Goal: Transaction & Acquisition: Purchase product/service

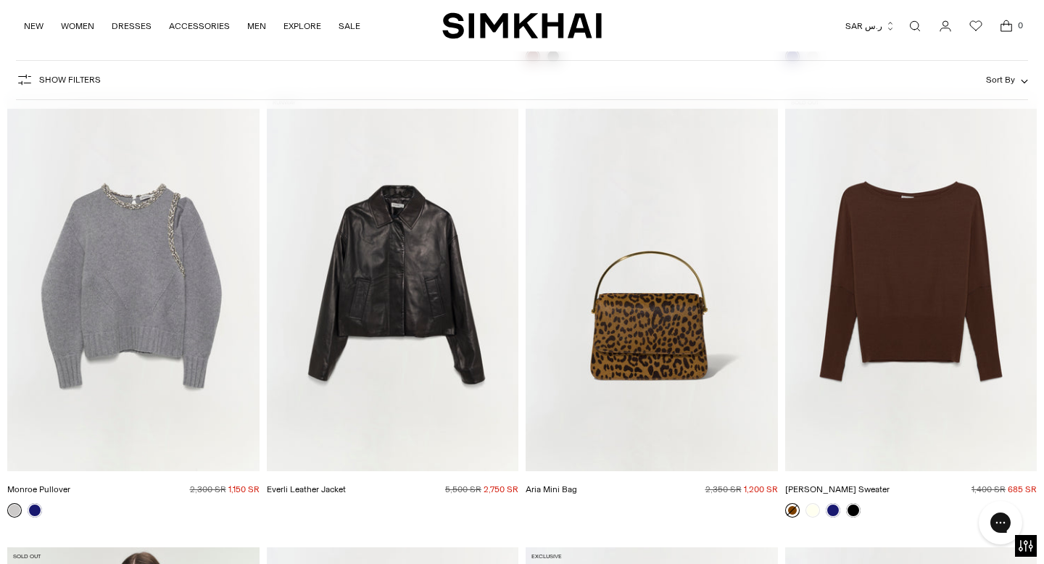
scroll to position [15888, 0]
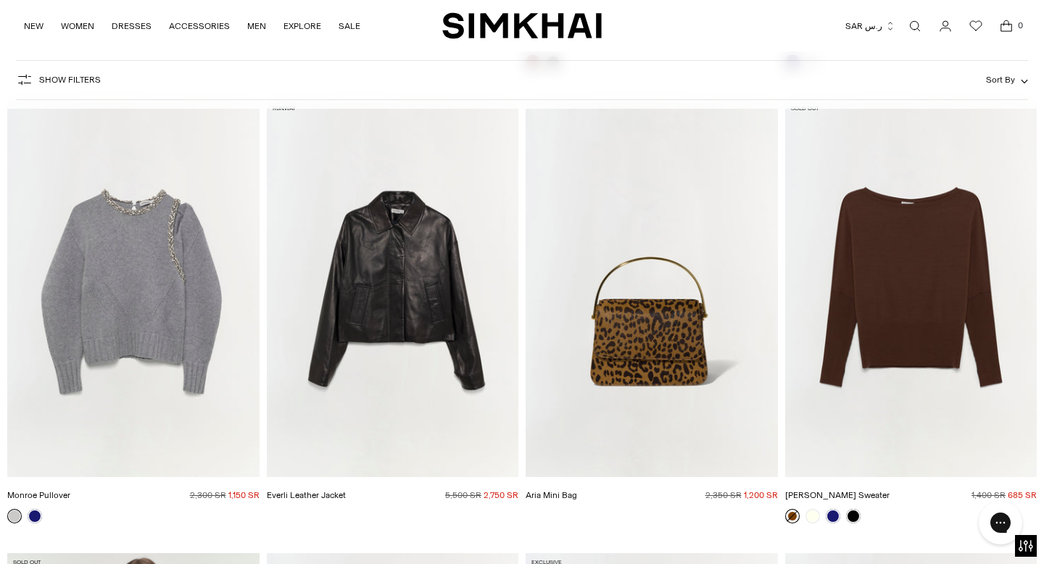
click at [0, 0] on img "Monroe Pullover" at bounding box center [0, 0] width 0 height 0
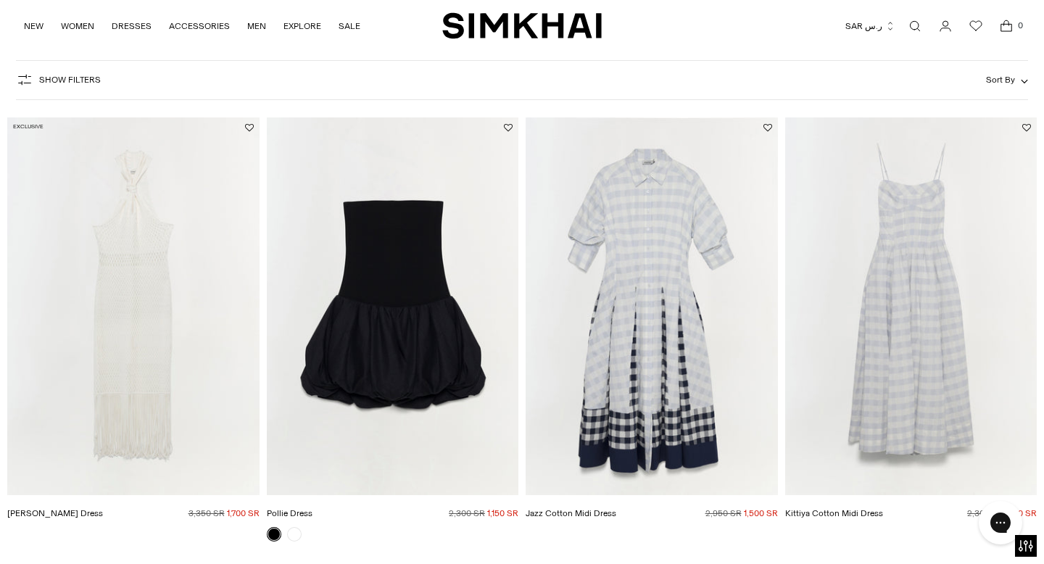
scroll to position [86, 0]
click at [0, 0] on img "Jazz Cotton Midi Dress" at bounding box center [0, 0] width 0 height 0
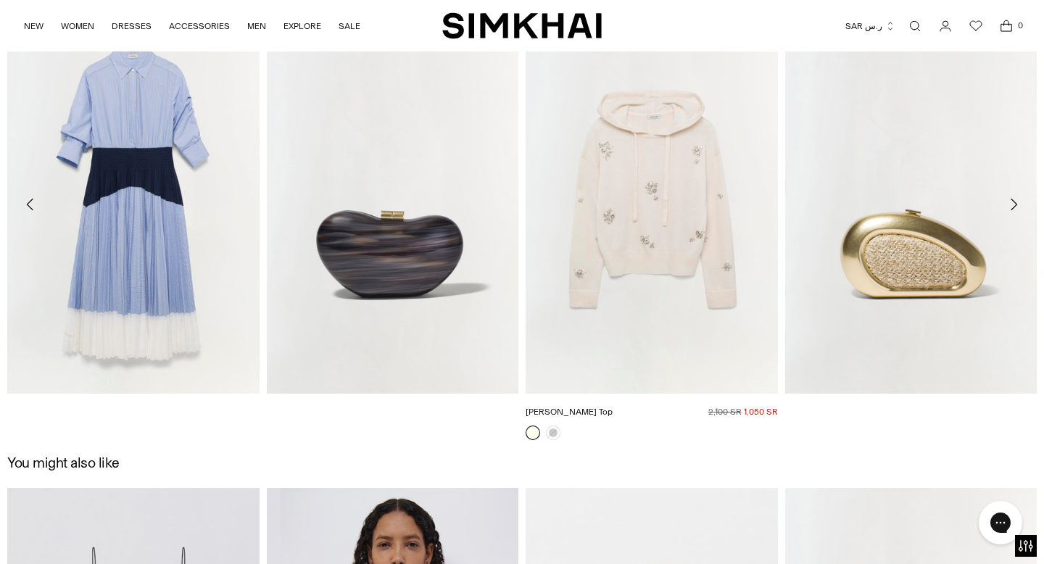
scroll to position [1705, 0]
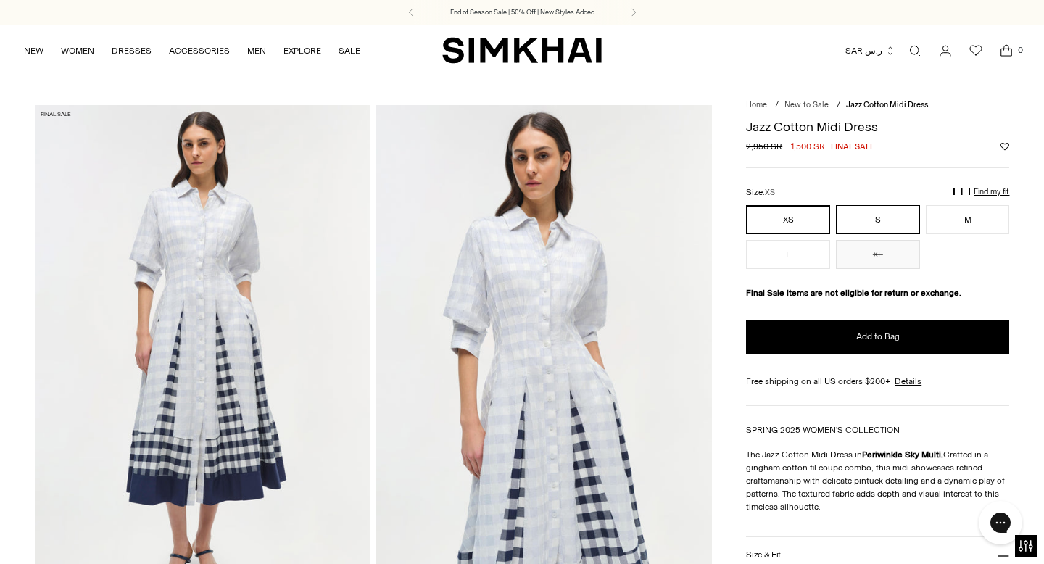
click at [901, 211] on button "S" at bounding box center [878, 219] width 84 height 29
click at [982, 221] on button "M" at bounding box center [968, 219] width 84 height 29
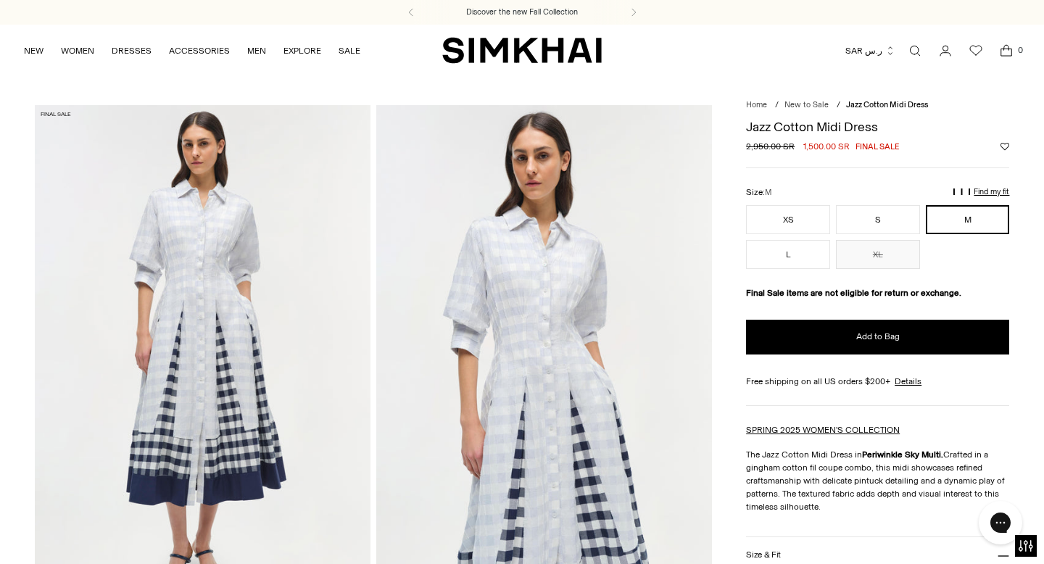
click at [858, 190] on p "Find my fit" at bounding box center [849, 199] width 17 height 26
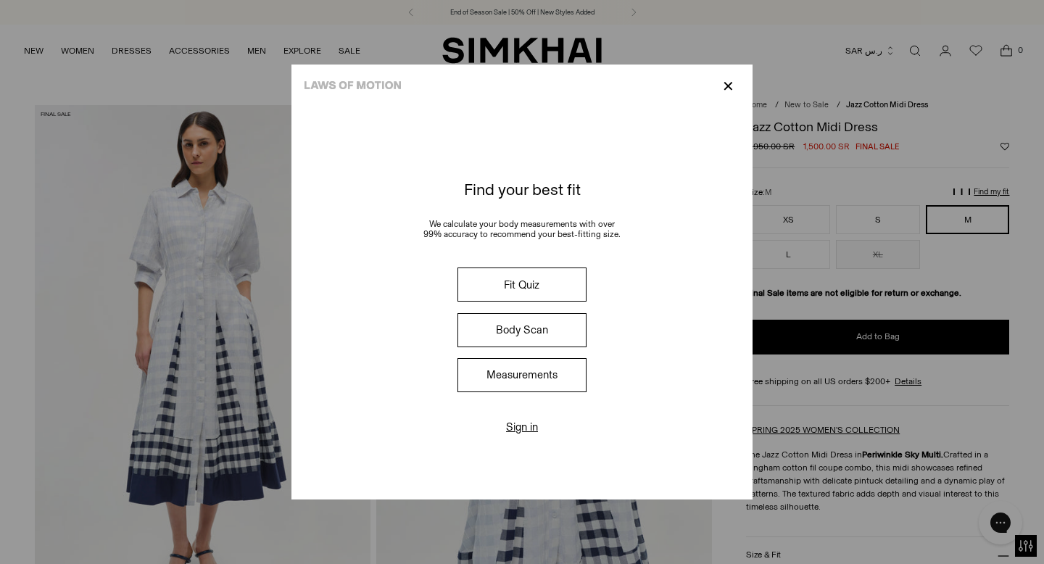
click at [963, 287] on div at bounding box center [522, 282] width 1044 height 564
click at [726, 80] on p "✕" at bounding box center [728, 86] width 20 height 25
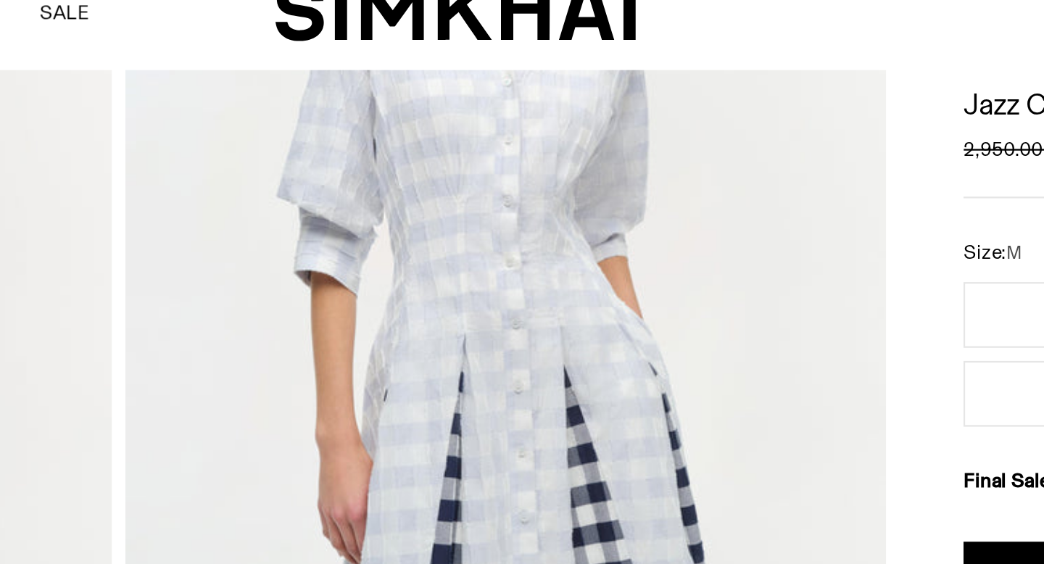
scroll to position [201, 0]
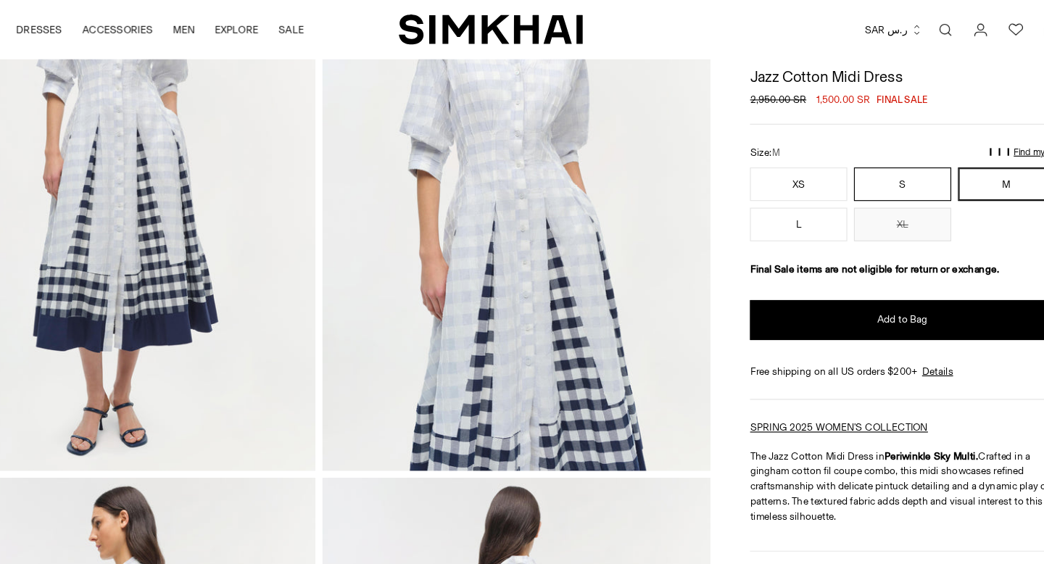
click at [873, 165] on button "S" at bounding box center [878, 159] width 84 height 29
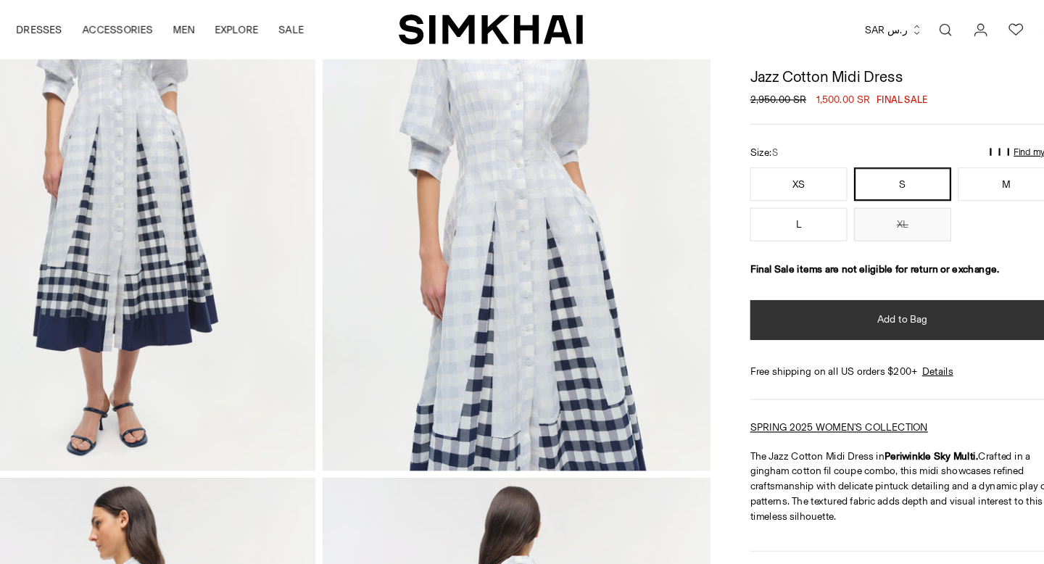
click at [867, 275] on span "Add to Bag" at bounding box center [877, 276] width 43 height 12
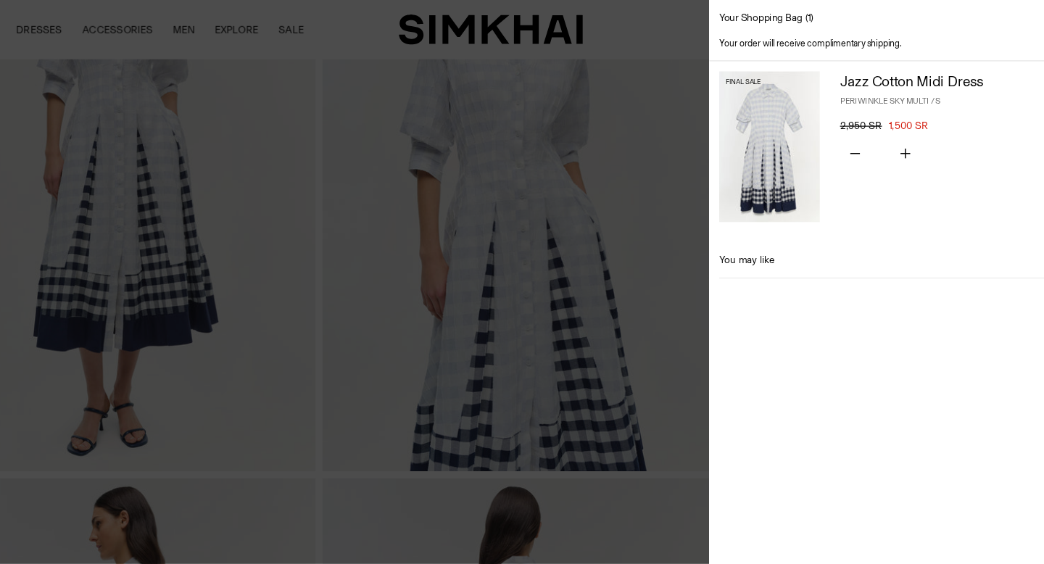
scroll to position [201, 0]
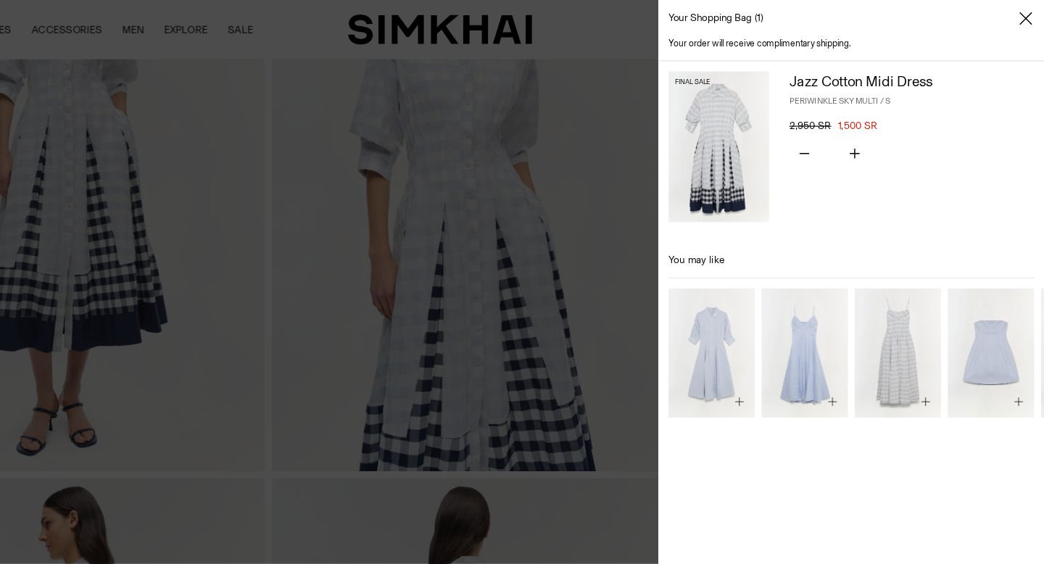
click at [670, 31] on div at bounding box center [522, 282] width 1044 height 564
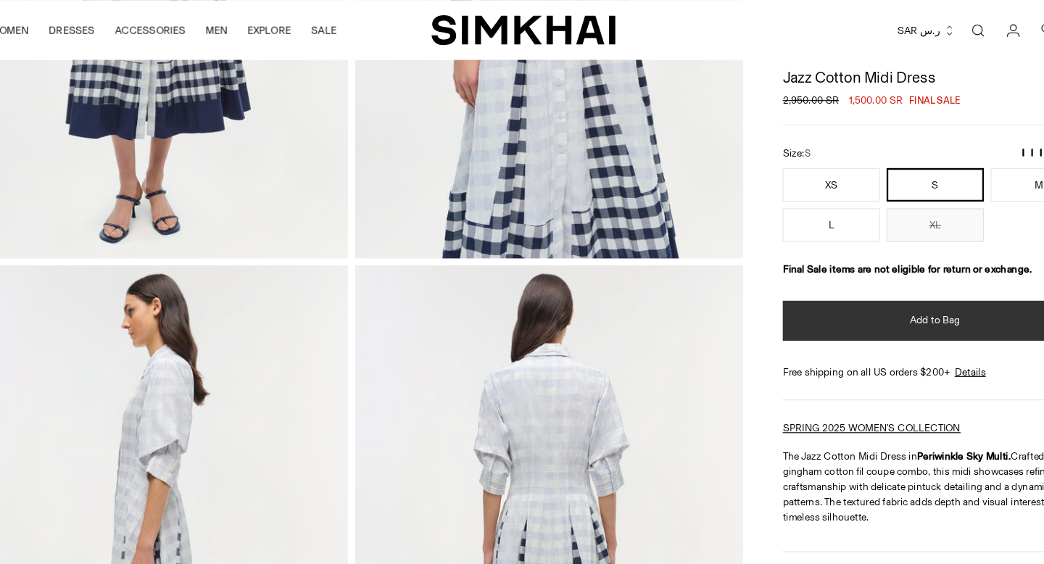
scroll to position [386, 0]
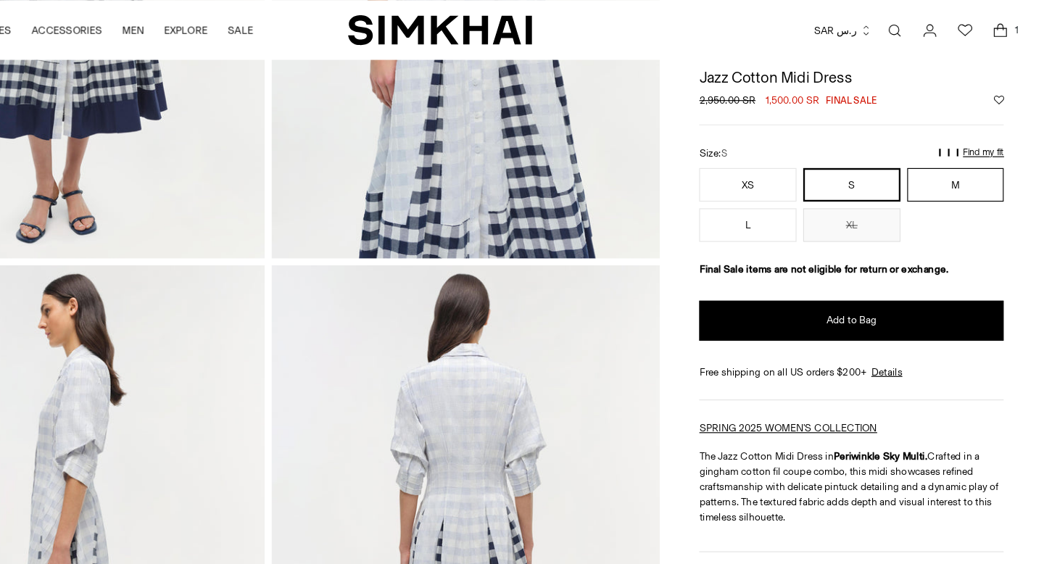
click at [959, 172] on button "M" at bounding box center [968, 159] width 84 height 29
click at [1004, 24] on icon "Open cart modal" at bounding box center [1006, 27] width 11 height 7
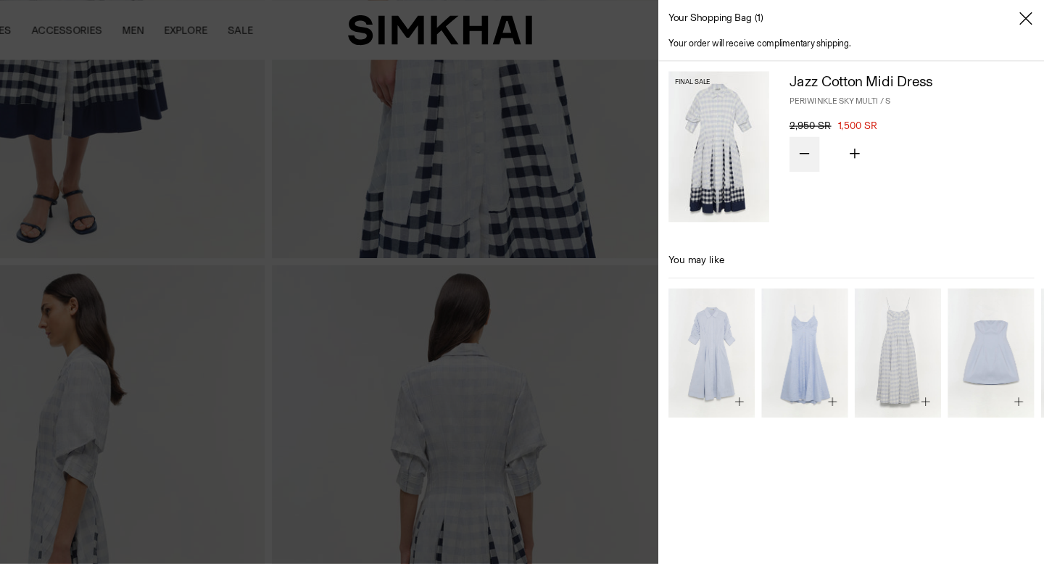
click at [839, 128] on icon "Subtract product quantity" at bounding box center [836, 132] width 9 height 9
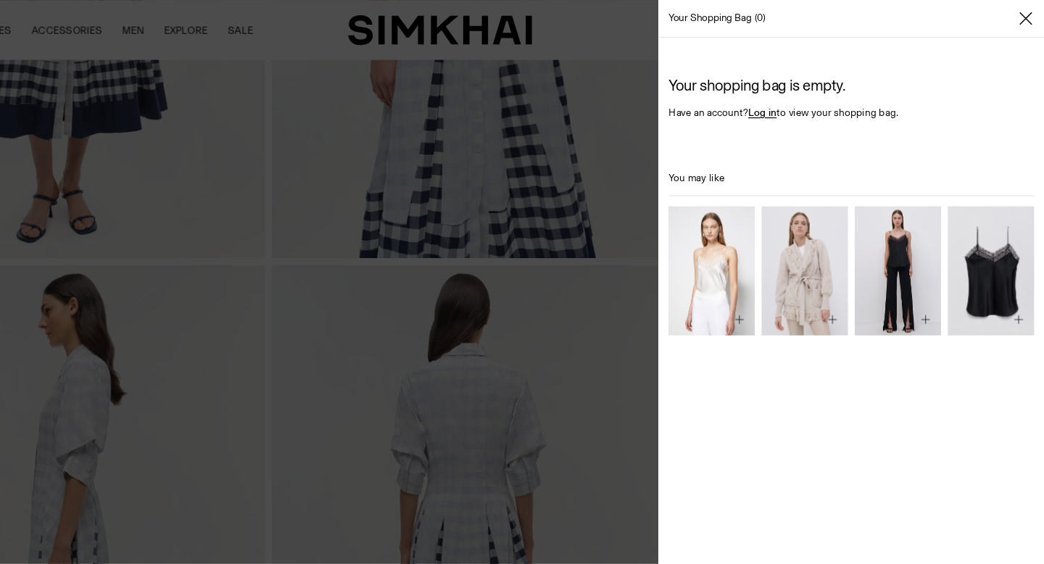
click at [703, 225] on div at bounding box center [522, 282] width 1044 height 564
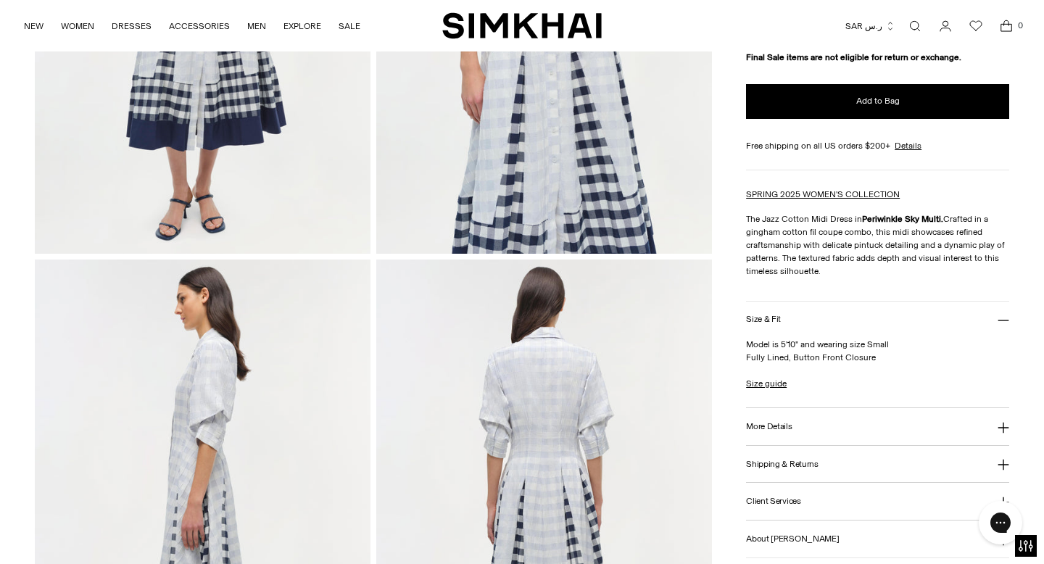
scroll to position [308, 0]
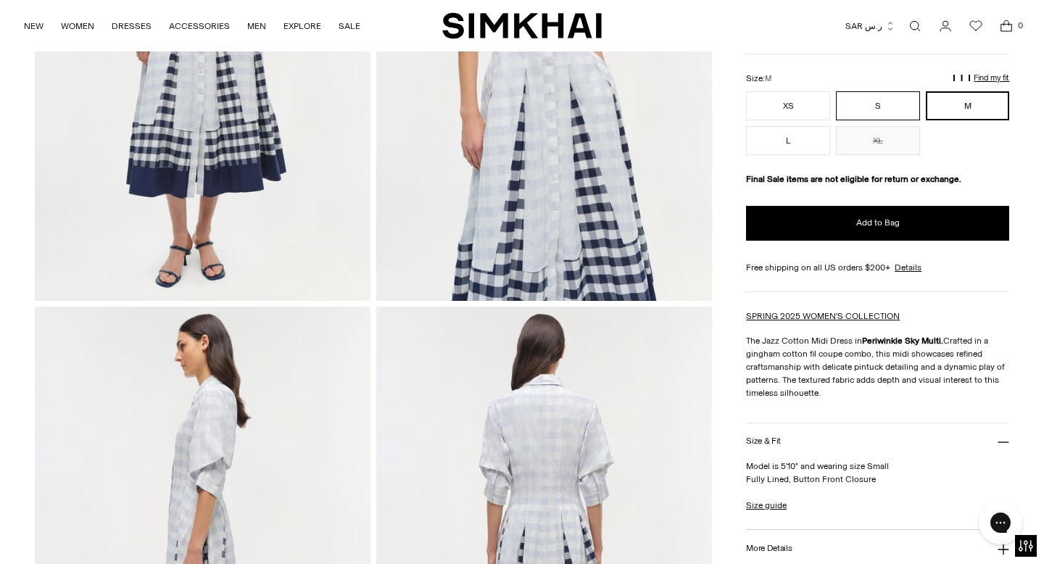
click at [865, 107] on button "S" at bounding box center [878, 105] width 84 height 29
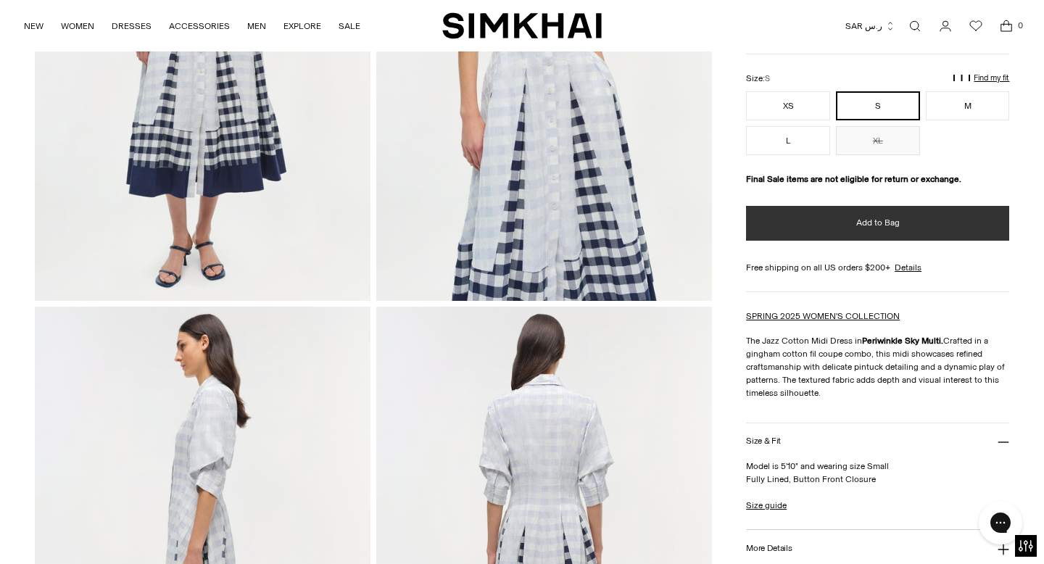
click at [847, 238] on button "Add to Bag" at bounding box center [877, 223] width 263 height 35
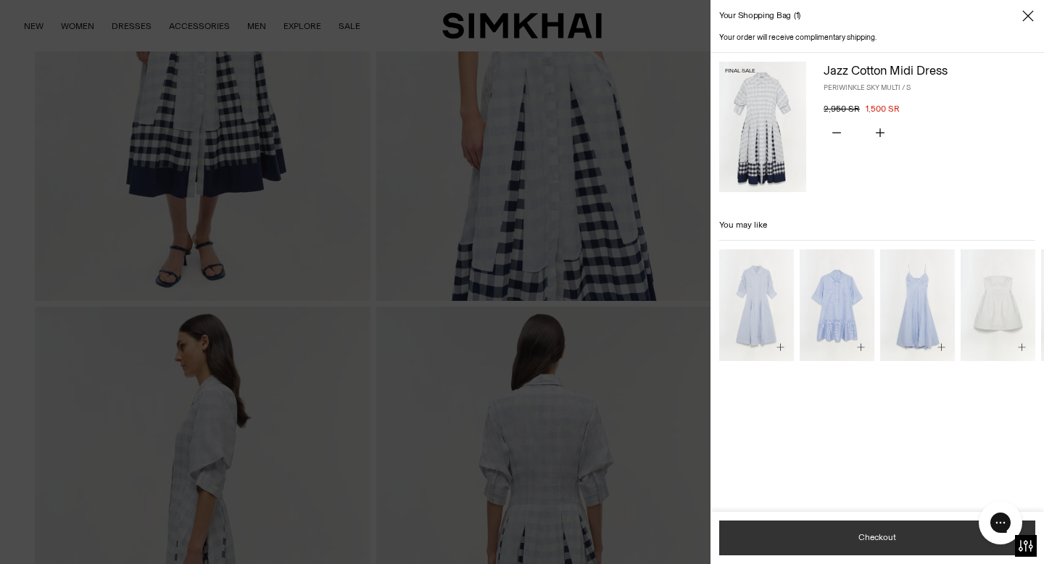
click at [849, 538] on button "Checkout" at bounding box center [877, 537] width 316 height 35
